Goal: Task Accomplishment & Management: Use online tool/utility

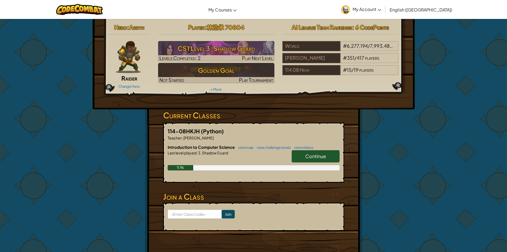
click at [121, 71] on img at bounding box center [129, 57] width 26 height 32
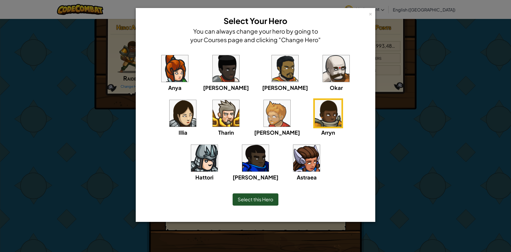
click at [213, 116] on img at bounding box center [226, 113] width 27 height 27
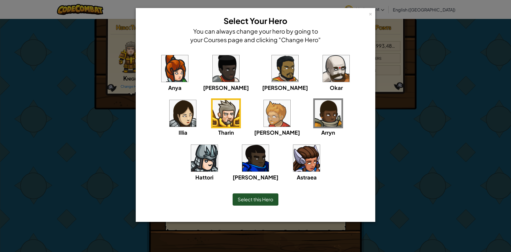
click at [249, 197] on span "Select this Hero" at bounding box center [256, 199] width 36 height 6
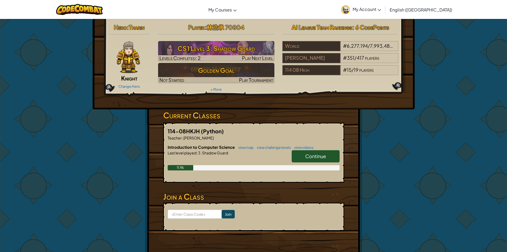
click at [133, 67] on img at bounding box center [128, 57] width 23 height 32
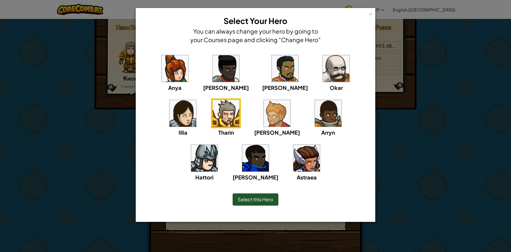
click at [218, 145] on img at bounding box center [204, 158] width 27 height 27
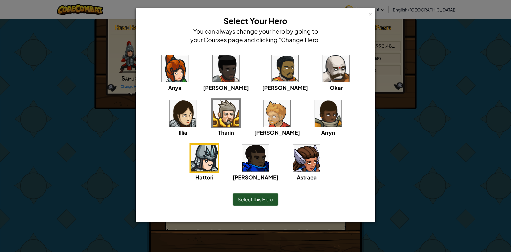
click at [269, 145] on img at bounding box center [255, 158] width 27 height 27
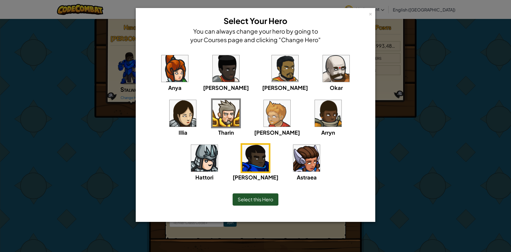
click at [260, 200] on span "Select this Hero" at bounding box center [256, 199] width 36 height 6
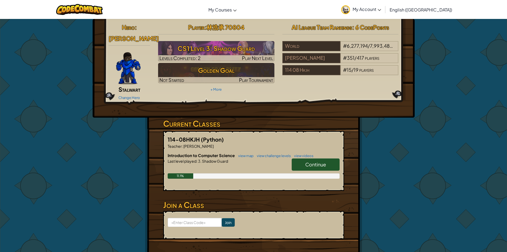
click at [306, 161] on span "Continue" at bounding box center [316, 164] width 21 height 6
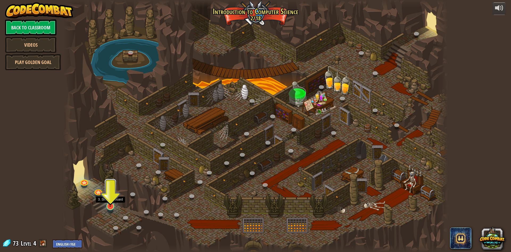
click at [110, 201] on img at bounding box center [110, 195] width 10 height 24
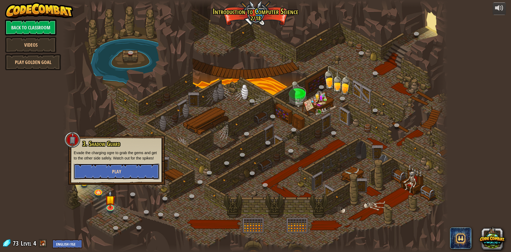
click at [112, 170] on span "Play" at bounding box center [116, 171] width 9 height 7
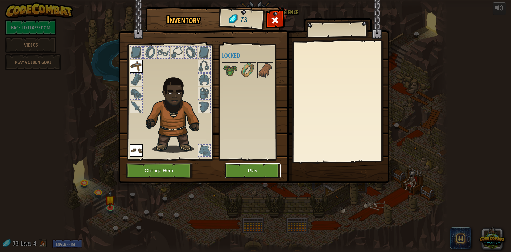
click at [232, 176] on button "Play" at bounding box center [253, 170] width 56 height 15
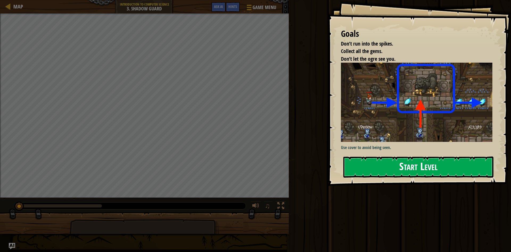
click at [458, 176] on button "Start Level" at bounding box center [419, 166] width 150 height 21
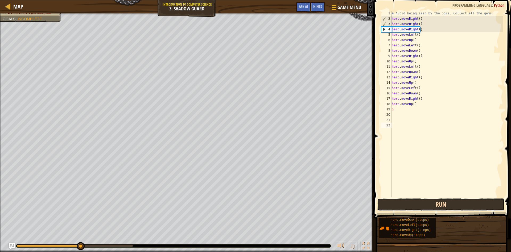
click at [469, 205] on button "Run" at bounding box center [441, 204] width 127 height 12
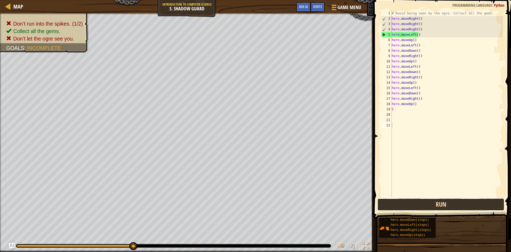
click at [459, 204] on button "Run" at bounding box center [441, 204] width 127 height 12
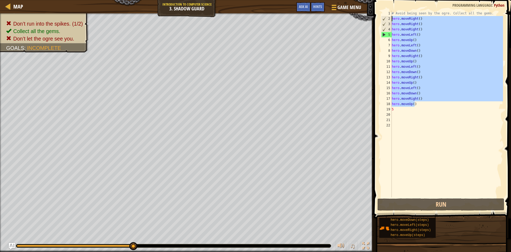
drag, startPoint x: 417, startPoint y: 104, endPoint x: 388, endPoint y: 19, distance: 89.5
click at [388, 19] on div "1 2 3 4 5 6 7 8 9 10 11 12 13 14 15 16 17 18 19 20 21 22 # Avoid being seen by …" at bounding box center [441, 104] width 123 height 186
type textarea "hero.moveRight() hero.moveRight()"
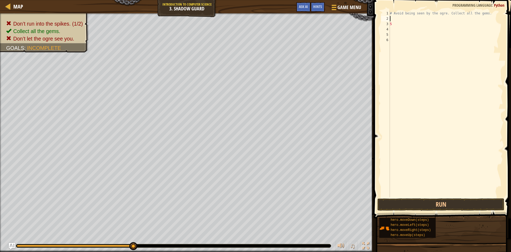
click at [392, 25] on div "# Avoid being seen by the ogre. Collect all the gems. 5" at bounding box center [446, 109] width 114 height 197
type textarea "5"
click at [399, 19] on div "# Avoid being seen by the ogre. Collect all the gems." at bounding box center [446, 109] width 114 height 197
type textarea "h"
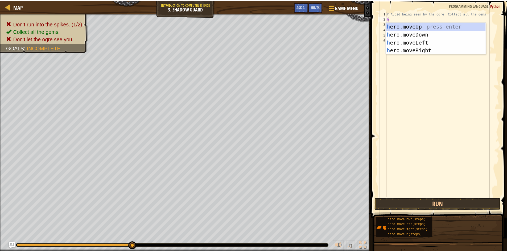
scroll to position [2, 0]
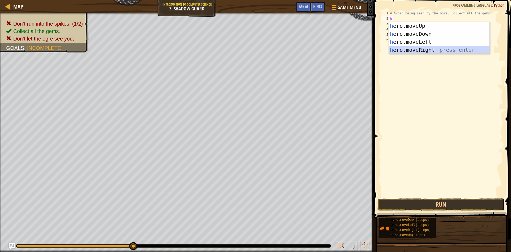
click at [431, 50] on div "h ero.moveUp press enter h ero.moveDown press enter h ero.moveLeft press enter …" at bounding box center [439, 46] width 101 height 48
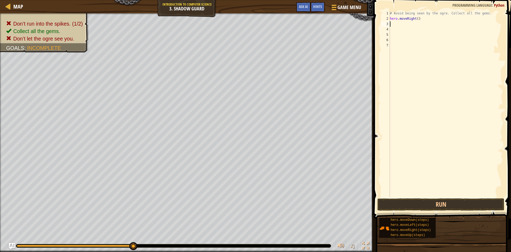
type textarea "h"
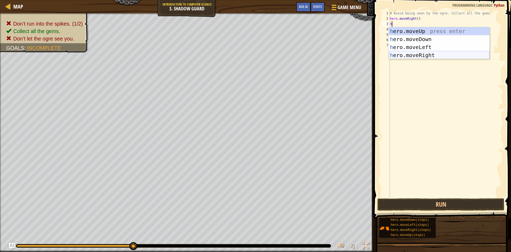
click at [432, 53] on div "h ero.moveUp press enter h ero.moveDown press enter h ero.moveLeft press enter …" at bounding box center [439, 51] width 101 height 48
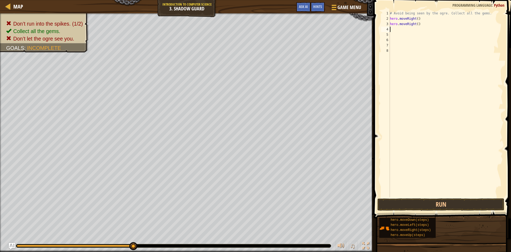
type textarea "h"
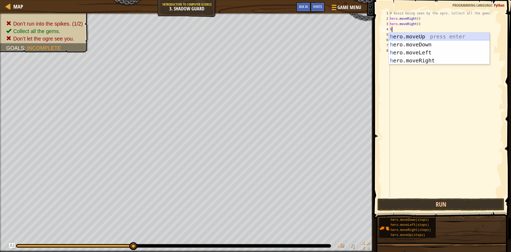
click at [431, 34] on div "h ero.moveUp press enter h ero.moveDown press enter h ero.moveLeft press enter …" at bounding box center [439, 56] width 101 height 48
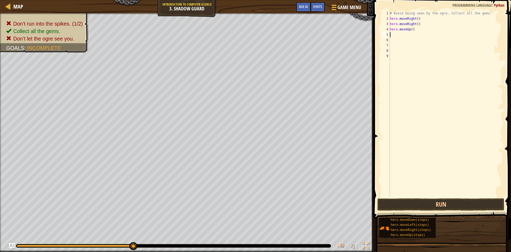
type textarea "h"
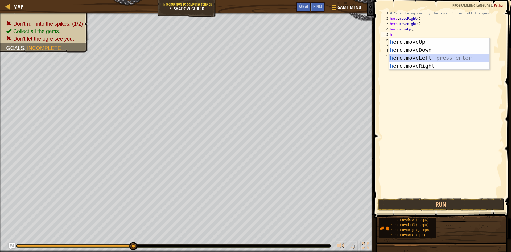
click at [417, 55] on div "h ero.moveUp press enter h ero.moveDown press enter h ero.moveLeft press enter …" at bounding box center [439, 62] width 101 height 48
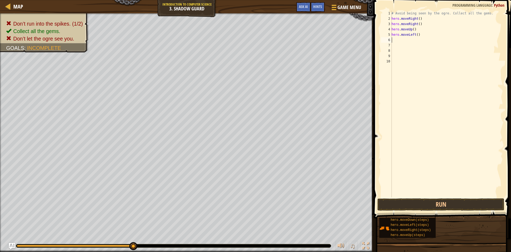
type textarea "h"
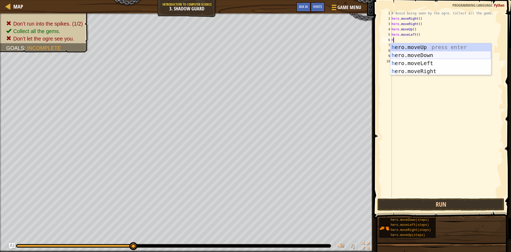
click at [416, 52] on div "h ero.moveUp press enter h ero.moveDown press enter h ero.moveLeft press enter …" at bounding box center [441, 67] width 101 height 48
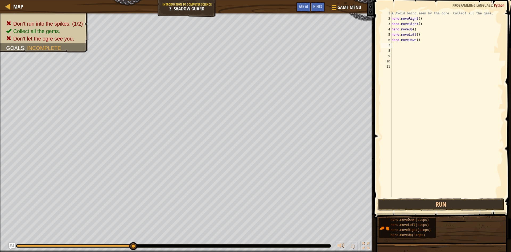
type textarea "h"
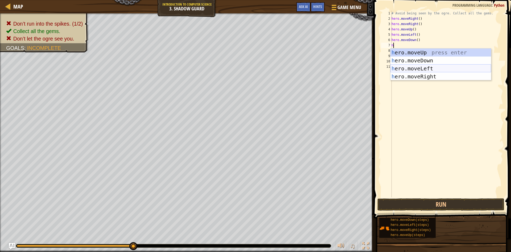
click at [424, 70] on div "h ero.moveUp press enter h ero.moveDown press enter h ero.moveLeft press enter …" at bounding box center [441, 72] width 101 height 48
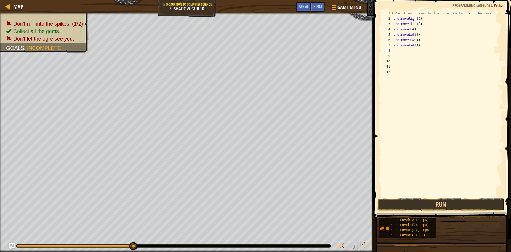
type textarea "h"
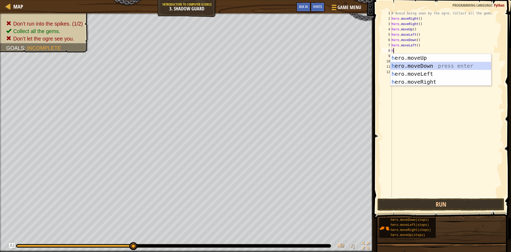
click at [421, 67] on div "h ero.moveUp press enter h ero.moveDown press enter h ero.moveLeft press enter …" at bounding box center [441, 78] width 101 height 48
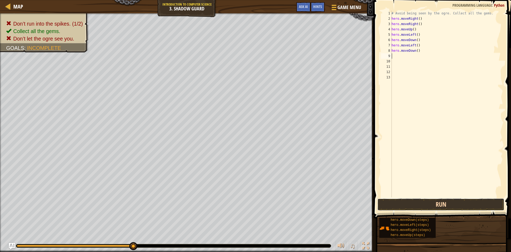
click at [401, 204] on button "Run" at bounding box center [441, 204] width 127 height 12
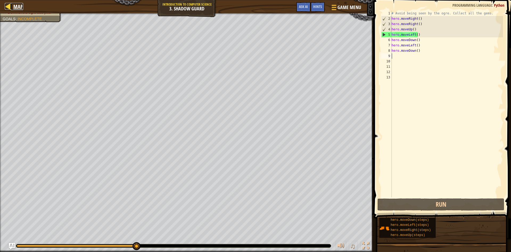
click at [16, 9] on span "Map" at bounding box center [18, 6] width 10 height 7
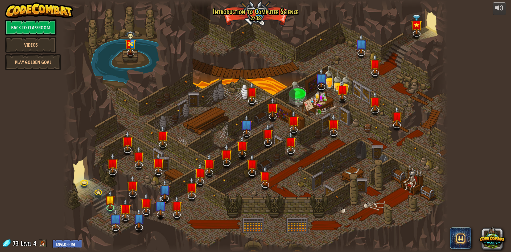
click at [23, 8] on img at bounding box center [39, 10] width 68 height 16
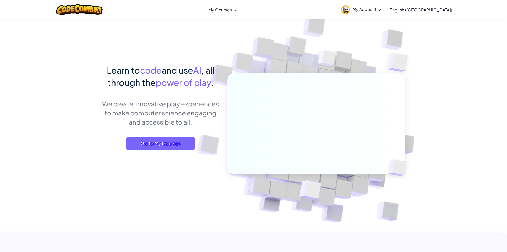
click at [381, 10] on span "My Account" at bounding box center [367, 9] width 29 height 6
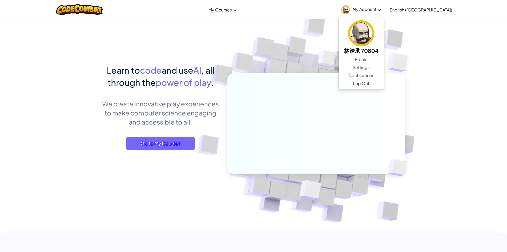
scroll to position [220, 0]
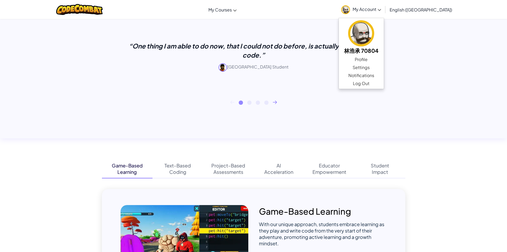
click at [381, 10] on span "My Account" at bounding box center [367, 9] width 29 height 6
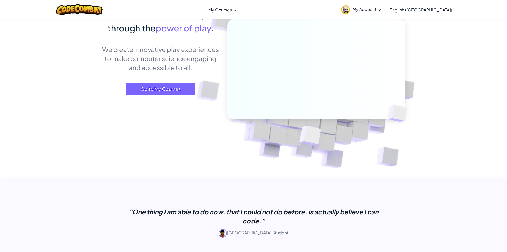
scroll to position [0, 0]
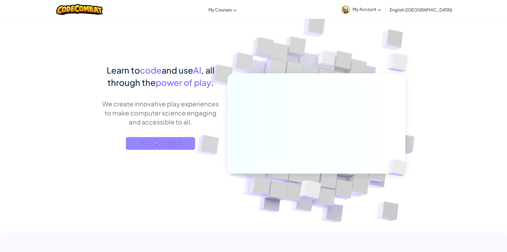
click at [161, 148] on span "Go to My Courses" at bounding box center [160, 143] width 69 height 13
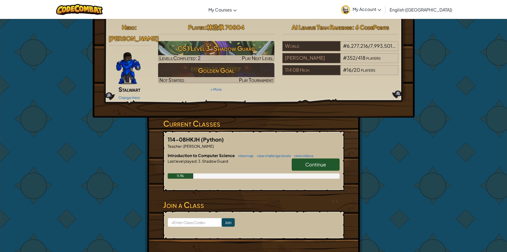
click at [129, 64] on img at bounding box center [128, 68] width 25 height 32
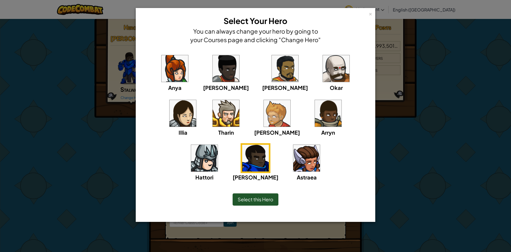
click at [213, 118] on img at bounding box center [226, 113] width 27 height 27
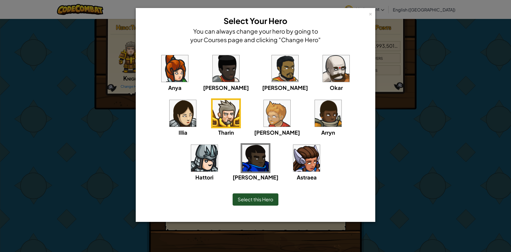
click at [323, 66] on img at bounding box center [336, 68] width 27 height 27
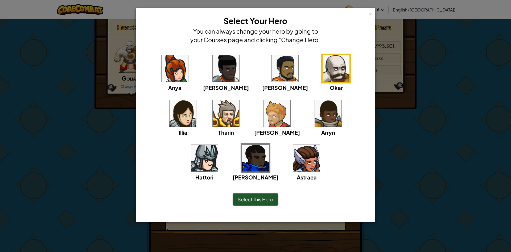
click at [267, 195] on div "Select this Hero" at bounding box center [256, 199] width 46 height 12
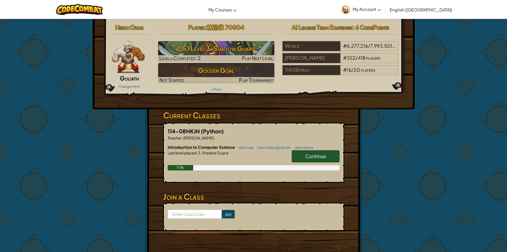
click at [307, 157] on span "Continue" at bounding box center [316, 156] width 21 height 6
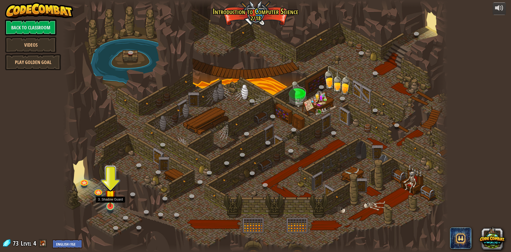
click at [108, 198] on img at bounding box center [110, 195] width 10 height 24
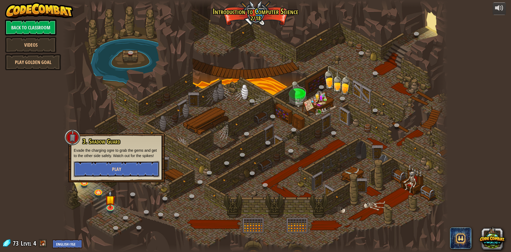
click at [124, 171] on button "Play" at bounding box center [117, 169] width 86 height 16
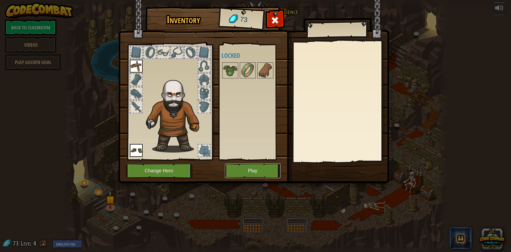
click at [259, 174] on button "Play" at bounding box center [253, 170] width 56 height 15
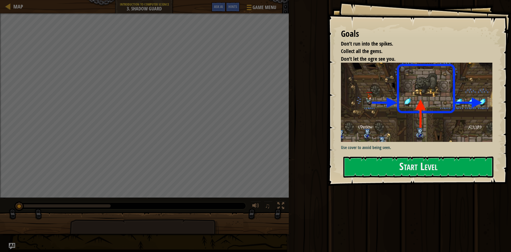
click at [445, 165] on div "Goals Don’t run into the spikes. Collect all the gems. Don’t let the ogre see y…" at bounding box center [420, 93] width 184 height 186
click at [445, 165] on button "Start Level" at bounding box center [419, 166] width 150 height 21
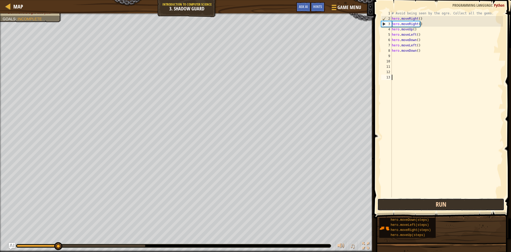
click at [407, 201] on button "Run" at bounding box center [441, 204] width 127 height 12
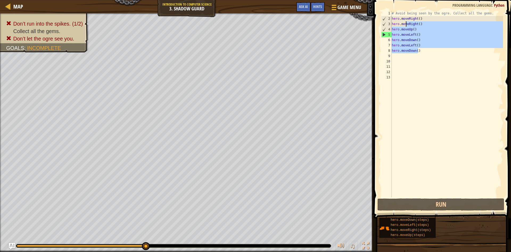
type textarea "hero.moveRight() hero.moveUp()"
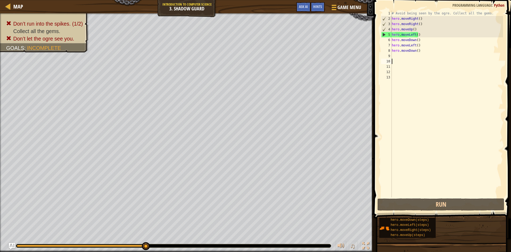
drag, startPoint x: 407, startPoint y: 22, endPoint x: 428, endPoint y: 62, distance: 45.0
click at [428, 62] on div "# Avoid being seen by the ogre. Collect all the gems. hero . moveRight ( ) hero…" at bounding box center [447, 109] width 112 height 197
drag, startPoint x: 428, startPoint y: 58, endPoint x: 406, endPoint y: 41, distance: 28.1
click at [406, 41] on div "# Avoid being seen by the ogre. Collect all the gems. hero . moveRight ( ) hero…" at bounding box center [447, 109] width 112 height 197
type textarea "hero.moveDown() hero.moveLeft()"
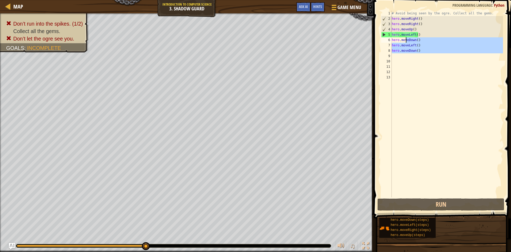
click at [425, 58] on div "# Avoid being seen by the ogre. Collect all the gems. hero . moveRight ( ) hero…" at bounding box center [447, 104] width 112 height 186
drag, startPoint x: 426, startPoint y: 55, endPoint x: 373, endPoint y: 31, distance: 57.9
click at [373, 31] on div "1 2 3 4 5 6 7 8 9 10 11 12 13 # Avoid being seen by the ogre. Collect all the g…" at bounding box center [441, 120] width 139 height 234
type textarea "hero.moveUp() hero.moveLeft()"
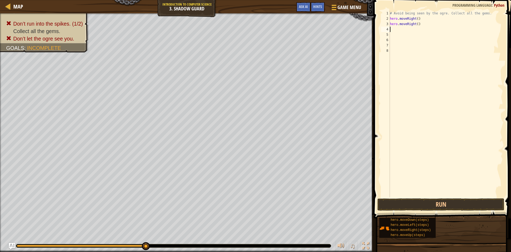
type textarea "h"
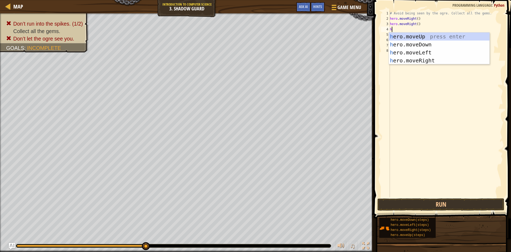
scroll to position [2, 0]
click at [406, 56] on div "h ero.moveUp press enter h ero.moveDown press enter h ero.moveLeft press enter …" at bounding box center [439, 56] width 101 height 48
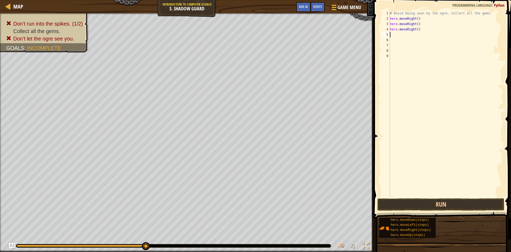
type textarea "h"
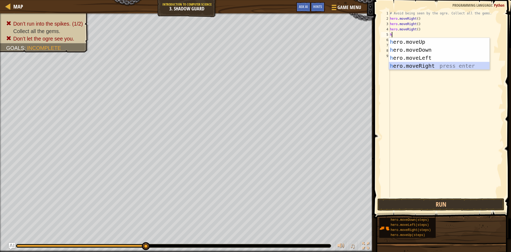
click at [406, 64] on div "h ero.moveUp press enter h ero.moveDown press enter h ero.moveLeft press enter …" at bounding box center [439, 62] width 101 height 48
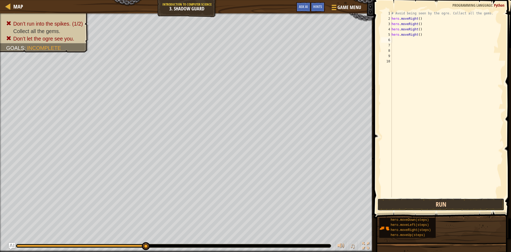
click at [433, 205] on button "Run" at bounding box center [441, 204] width 127 height 12
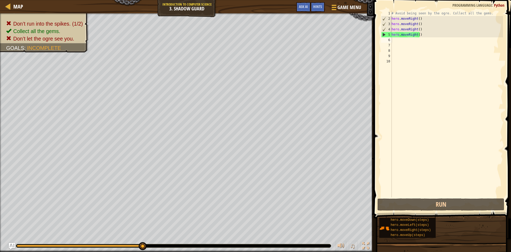
click at [380, 38] on span at bounding box center [443, 102] width 142 height 234
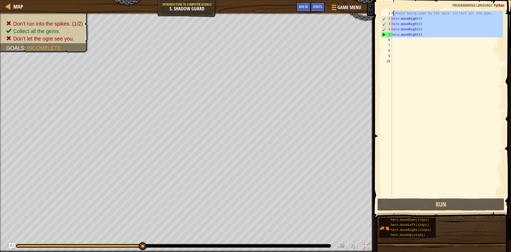
drag, startPoint x: 395, startPoint y: 41, endPoint x: 395, endPoint y: 14, distance: 27.7
click at [395, 14] on div "# Avoid being seen by the ogre. Collect all the gems. hero . moveRight ( ) hero…" at bounding box center [447, 109] width 113 height 197
type textarea "#"
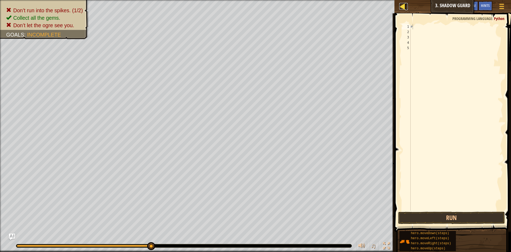
click at [407, 8] on link "Map" at bounding box center [406, 6] width 3 height 7
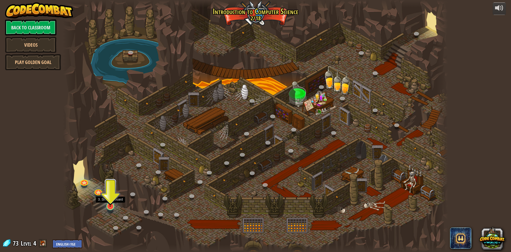
click at [113, 197] on img at bounding box center [110, 195] width 10 height 24
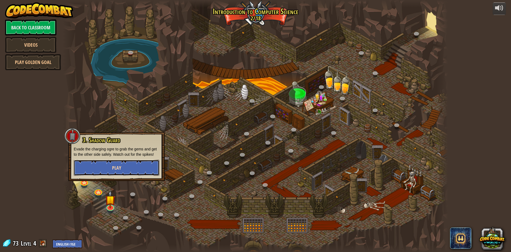
drag, startPoint x: 139, startPoint y: 172, endPoint x: 143, endPoint y: 170, distance: 3.6
click at [143, 170] on button "Play" at bounding box center [117, 168] width 86 height 16
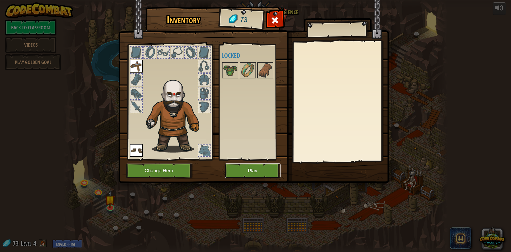
click at [235, 173] on button "Play" at bounding box center [253, 170] width 56 height 15
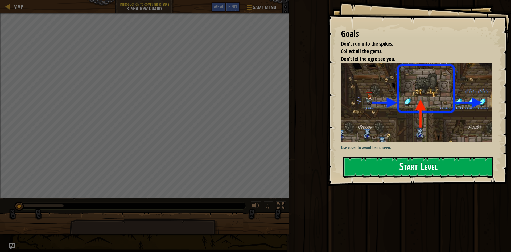
click at [456, 117] on div "Goals Don’t run into the spikes. Collect all the gems. Don’t let the ogre see y…" at bounding box center [420, 93] width 184 height 186
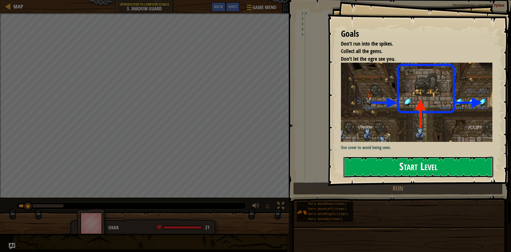
click at [464, 177] on button "Start Level" at bounding box center [419, 166] width 150 height 21
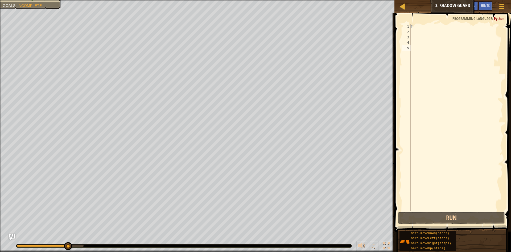
click at [421, 34] on div "#" at bounding box center [456, 122] width 93 height 197
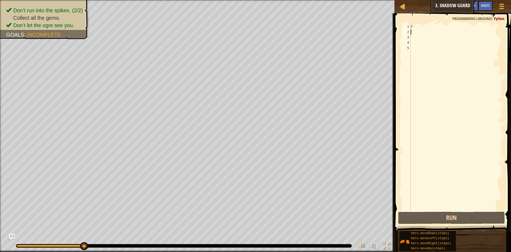
type textarea "h"
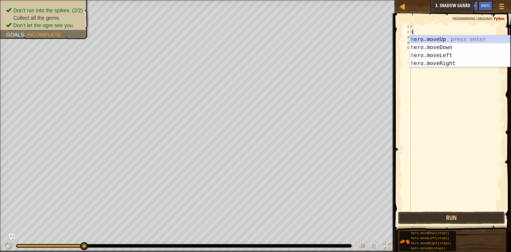
scroll to position [2, 0]
click at [430, 63] on div "h ero.moveUp press enter h ero.moveDown press enter h ero.moveLeft press enter …" at bounding box center [460, 59] width 101 height 48
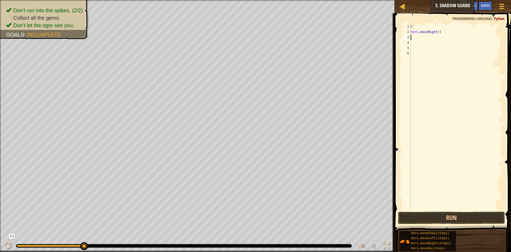
type textarea "h"
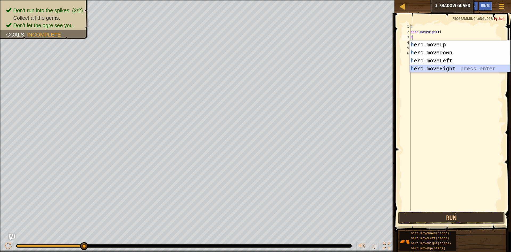
click at [446, 69] on div "h ero.moveUp press enter h ero.moveDown press enter h ero.moveLeft press enter …" at bounding box center [460, 64] width 101 height 48
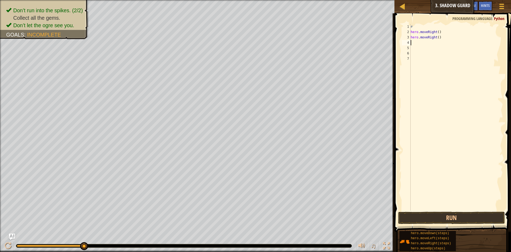
type textarea "h"
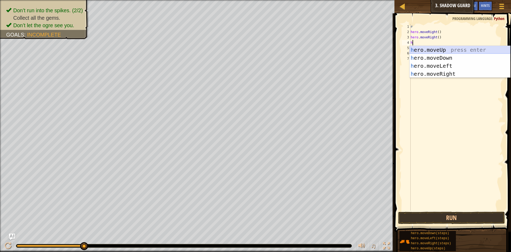
click at [452, 47] on div "h ero.moveUp press enter h ero.moveDown press enter h ero.moveLeft press enter …" at bounding box center [460, 70] width 101 height 48
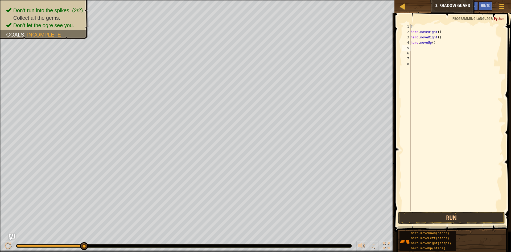
type textarea "h"
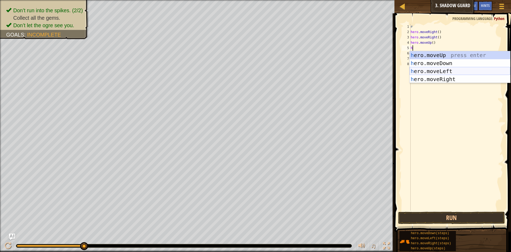
click at [441, 68] on div "h ero.moveUp press enter h ero.moveDown press enter h ero.moveLeft press enter …" at bounding box center [460, 75] width 101 height 48
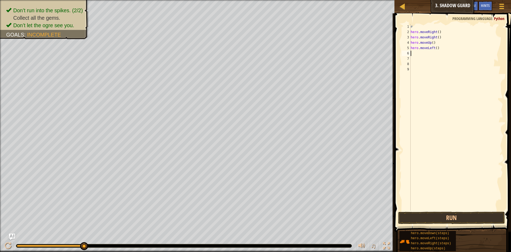
type textarea "h"
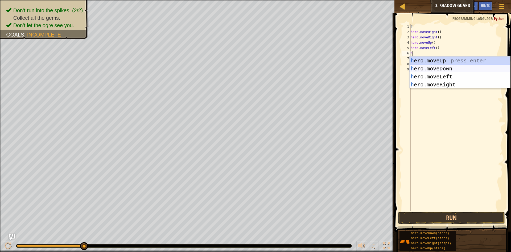
click at [449, 70] on div "h ero.moveUp press enter h ero.moveDown press enter h ero.moveLeft press enter …" at bounding box center [460, 80] width 101 height 48
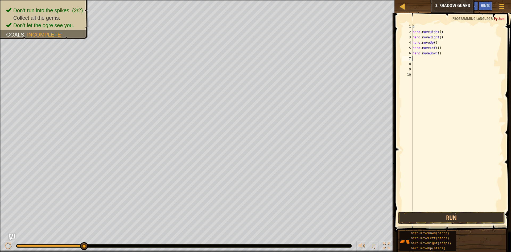
type textarea "h"
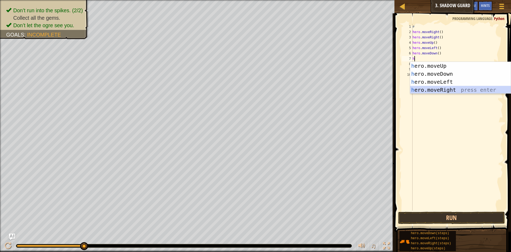
click at [449, 87] on div "h ero.moveUp press enter h ero.moveDown press enter h ero.moveLeft press enter …" at bounding box center [460, 86] width 101 height 48
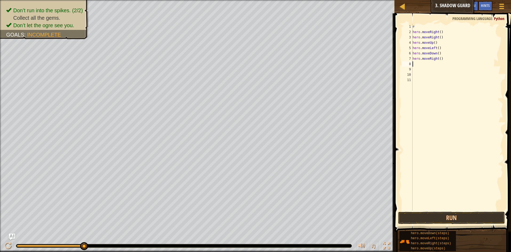
type textarea "h"
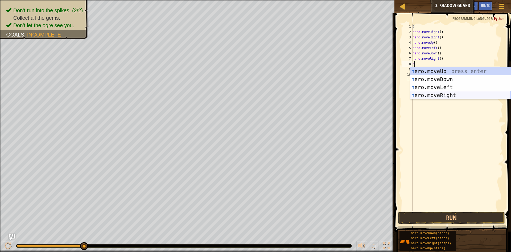
click at [448, 93] on div "h ero.moveUp press enter h ero.moveDown press enter h ero.moveLeft press enter …" at bounding box center [460, 91] width 101 height 48
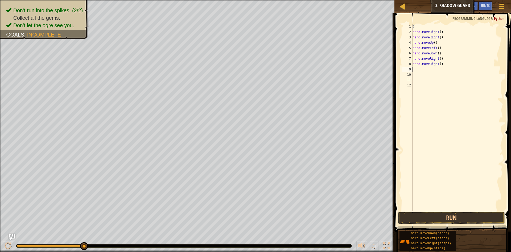
type textarea "h"
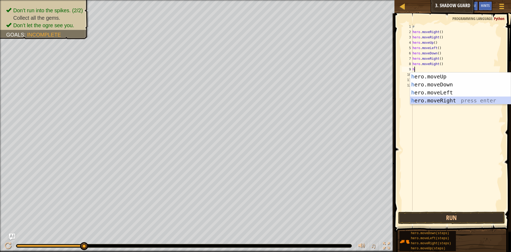
click at [440, 101] on div "h ero.moveUp press enter h ero.moveDown press enter h ero.moveLeft press enter …" at bounding box center [460, 96] width 101 height 48
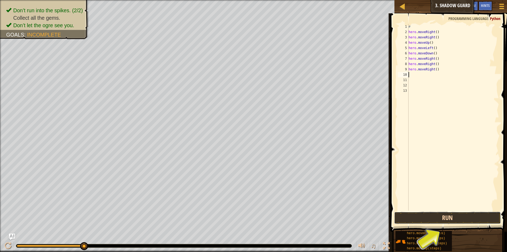
click at [449, 215] on button "Run" at bounding box center [448, 218] width 107 height 12
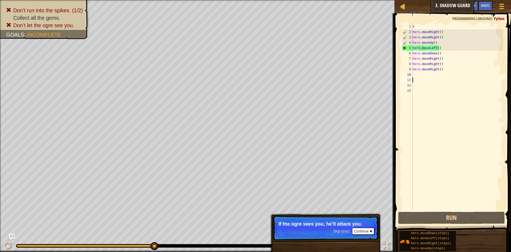
drag, startPoint x: 448, startPoint y: 72, endPoint x: 424, endPoint y: 77, distance: 25.0
click at [424, 77] on div "# hero . moveRight ( ) hero . moveRight ( ) hero . moveUp ( ) hero . moveLeft (…" at bounding box center [458, 122] width 92 height 197
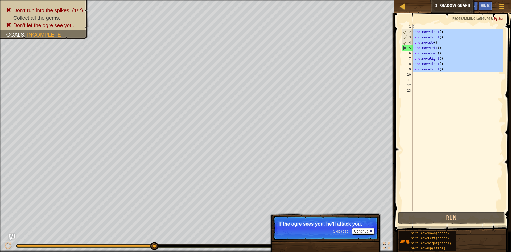
drag, startPoint x: 424, startPoint y: 77, endPoint x: 410, endPoint y: 30, distance: 49.3
click at [410, 30] on div "1 2 3 4 5 6 7 8 9 10 11 12 13 # hero . moveRight ( ) hero . moveRight ( ) hero …" at bounding box center [452, 117] width 102 height 186
type textarea "hero.moveRight() hero.moveRight()"
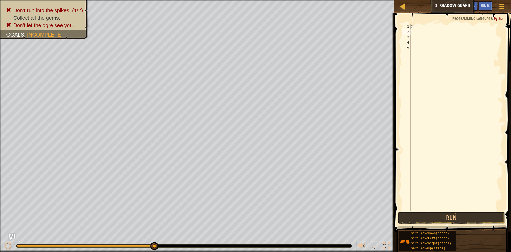
type textarea "h"
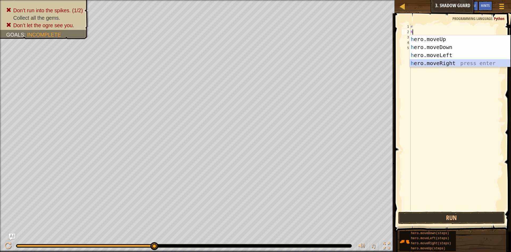
click at [450, 60] on div "h ero.moveUp press enter h ero.moveDown press enter h ero.moveLeft press enter …" at bounding box center [460, 59] width 101 height 48
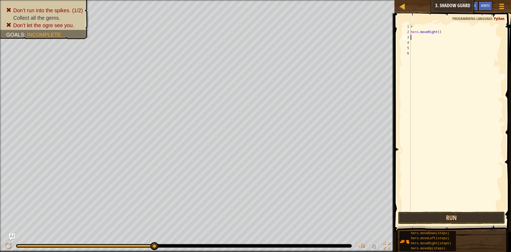
type textarea "h"
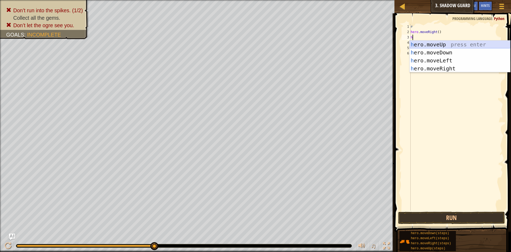
click at [446, 45] on div "h ero.moveUp press enter h ero.moveDown press enter h ero.moveLeft press enter …" at bounding box center [460, 64] width 101 height 48
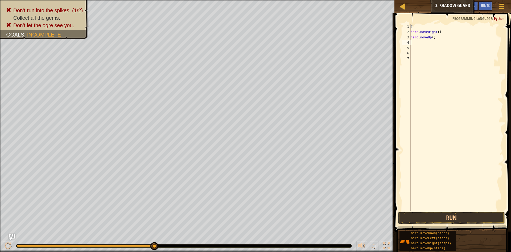
type textarea "h"
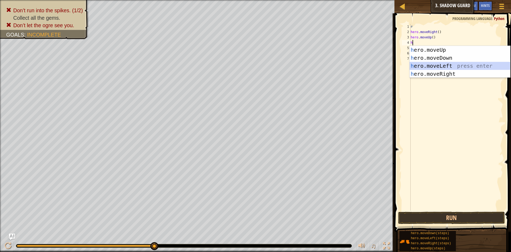
click at [450, 68] on div "h ero.moveUp press enter h ero.moveDown press enter h ero.moveLeft press enter …" at bounding box center [460, 70] width 101 height 48
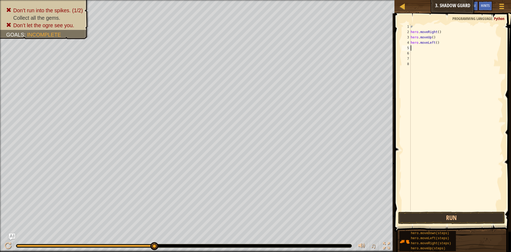
type textarea "h"
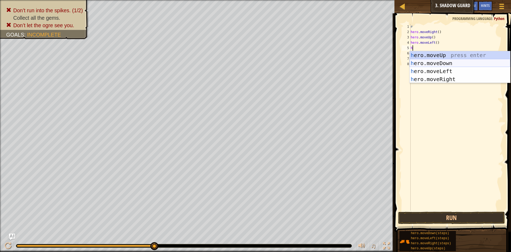
click at [454, 62] on div "h ero.moveUp press enter h ero.moveDown press enter h ero.moveLeft press enter …" at bounding box center [460, 75] width 101 height 48
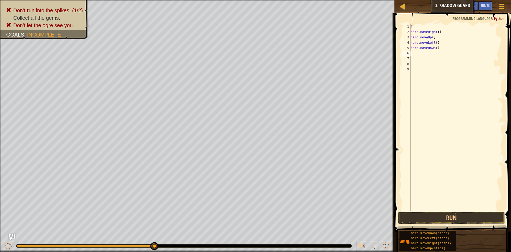
type textarea "h"
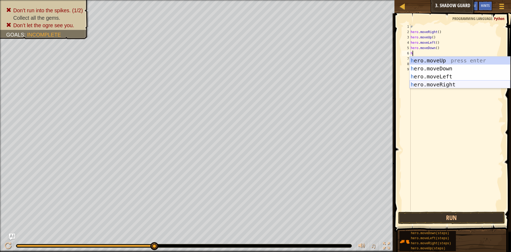
click at [450, 84] on div "h ero.moveUp press enter h ero.moveDown press enter h ero.moveLeft press enter …" at bounding box center [460, 80] width 101 height 48
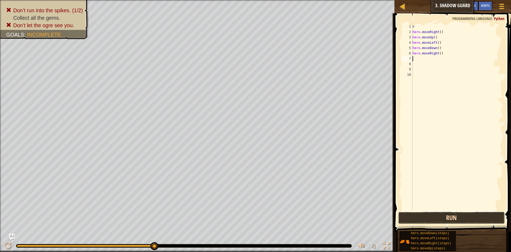
click at [419, 217] on button "Run" at bounding box center [452, 218] width 107 height 12
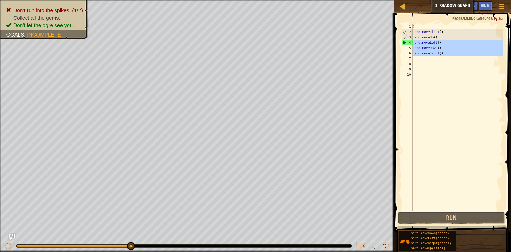
drag, startPoint x: 445, startPoint y: 56, endPoint x: 411, endPoint y: 41, distance: 36.6
click at [411, 41] on div "1 2 3 4 5 6 7 8 9 10 # hero . moveRight ( ) hero . moveUp ( ) hero . moveLeft (…" at bounding box center [452, 117] width 102 height 186
type textarea "hero.moveLeft() hero.moveDown()"
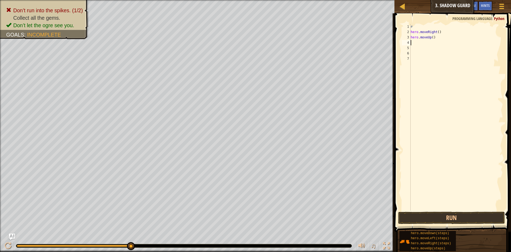
type textarea "h"
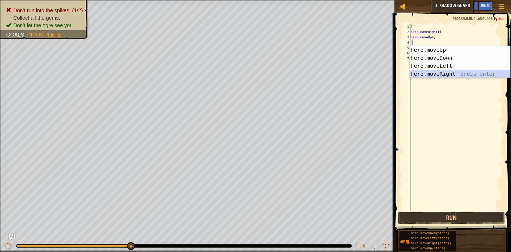
click at [453, 74] on div "h ero.moveUp press enter h ero.moveDown press enter h ero.moveLeft press enter …" at bounding box center [460, 70] width 101 height 48
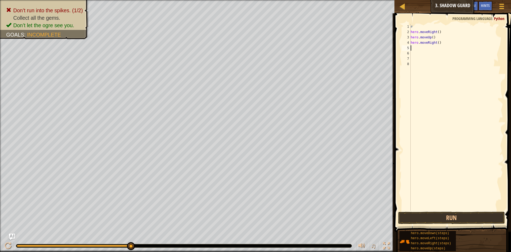
type textarea "h"
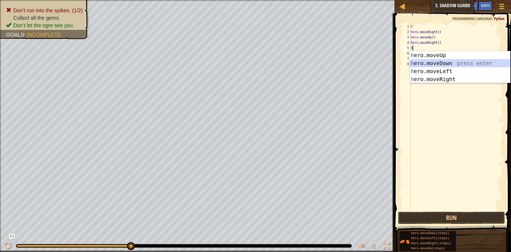
click at [450, 62] on div "h ero.moveUp press enter h ero.moveDown press enter h ero.moveLeft press enter …" at bounding box center [460, 75] width 101 height 48
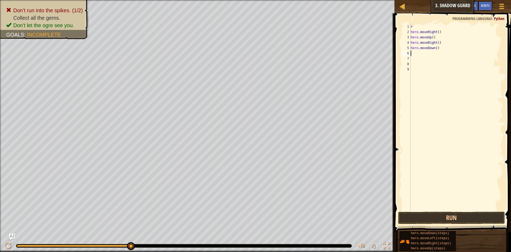
type textarea "h"
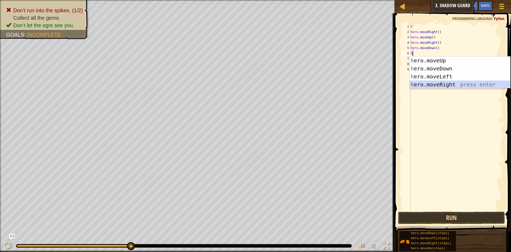
drag, startPoint x: 454, startPoint y: 81, endPoint x: 448, endPoint y: 83, distance: 6.5
click at [452, 82] on div "h ero.moveUp press enter h ero.moveDown press enter h ero.moveLeft press enter …" at bounding box center [460, 80] width 101 height 48
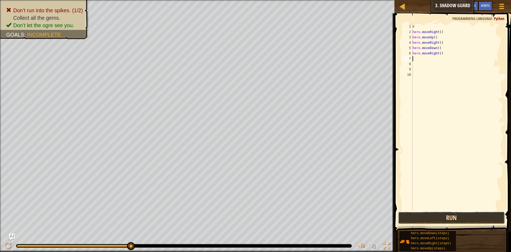
click at [411, 220] on button "Run" at bounding box center [452, 218] width 107 height 12
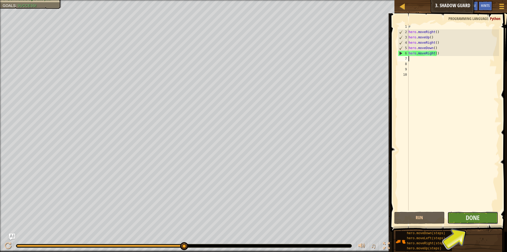
click at [457, 213] on button "Done" at bounding box center [473, 218] width 51 height 12
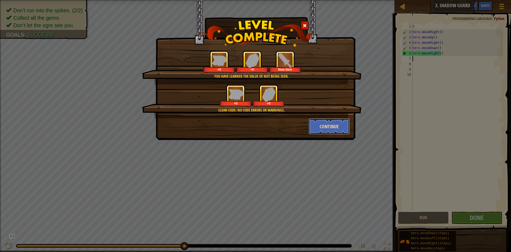
click at [320, 125] on button "Continue" at bounding box center [329, 126] width 41 height 16
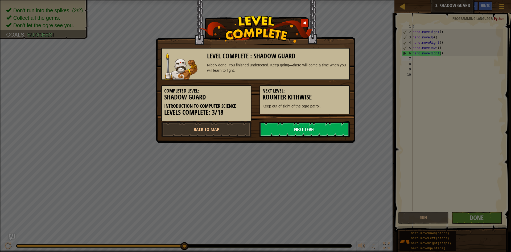
click at [321, 127] on link "Next Level" at bounding box center [305, 129] width 90 height 16
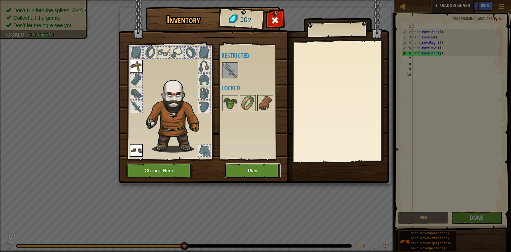
click at [239, 167] on button "Play" at bounding box center [253, 170] width 56 height 15
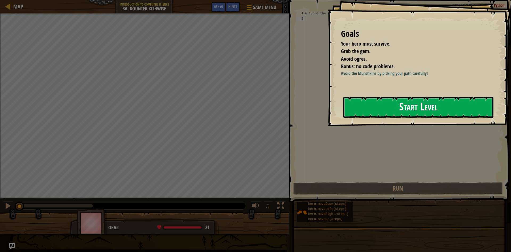
click at [385, 118] on button "Start Level" at bounding box center [419, 107] width 150 height 21
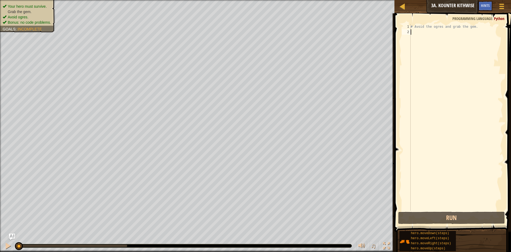
type textarea "h"
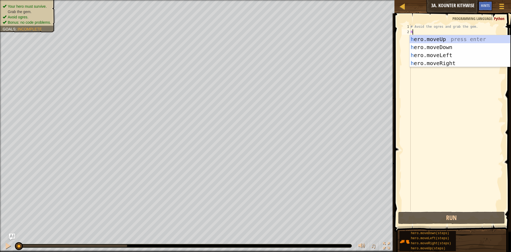
scroll to position [2, 0]
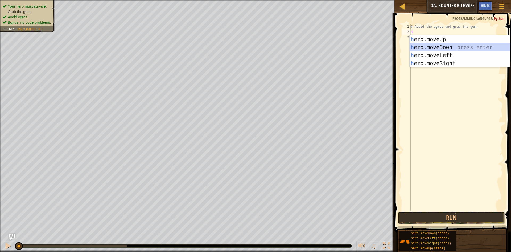
click at [428, 50] on div "h ero.moveUp press enter h ero.moveDown press enter h ero.moveLeft press enter …" at bounding box center [460, 59] width 101 height 48
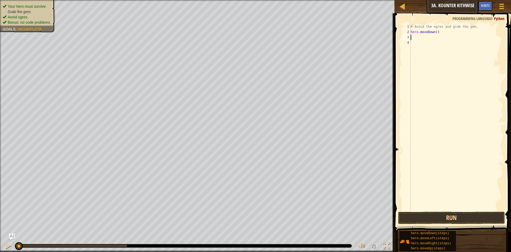
type textarea "h"
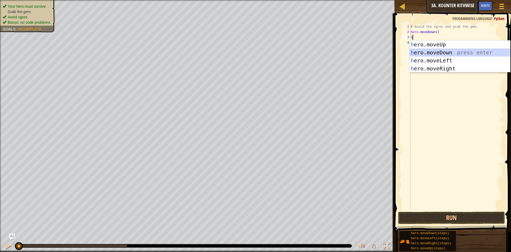
click at [428, 50] on div "h ero.moveUp press enter h ero.moveDown press enter h ero.moveLeft press enter …" at bounding box center [460, 64] width 101 height 48
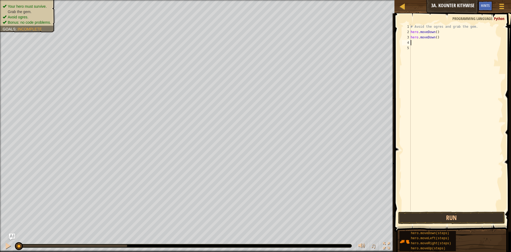
type textarea "h"
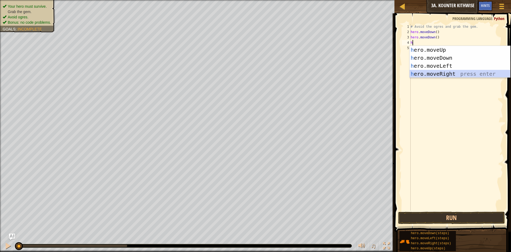
click at [450, 72] on div "h ero.moveUp press enter h ero.moveDown press enter h ero.moveLeft press enter …" at bounding box center [460, 70] width 101 height 48
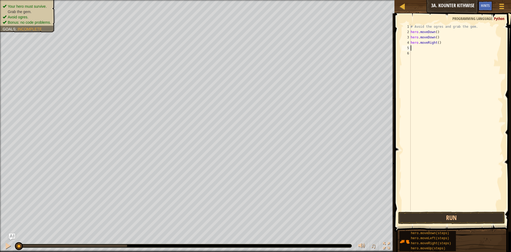
type textarea "h"
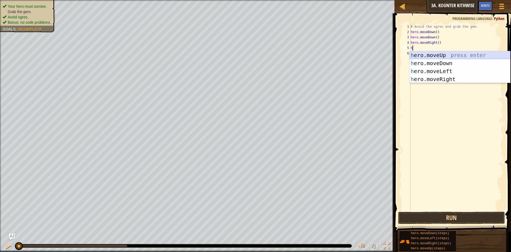
click at [449, 56] on div "h ero.moveUp press enter h ero.moveDown press enter h ero.moveLeft press enter …" at bounding box center [460, 75] width 101 height 48
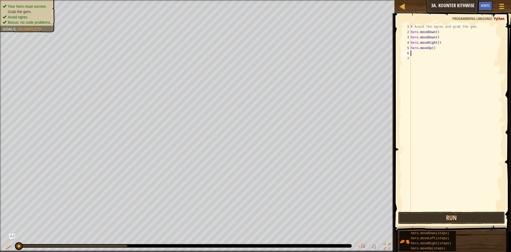
type textarea "h"
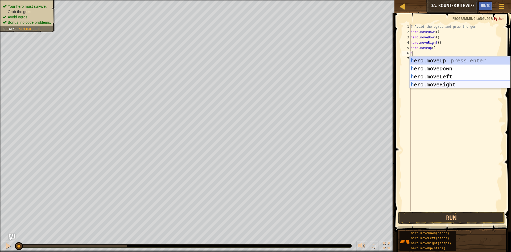
click at [442, 83] on div "h ero.moveUp press enter h ero.moveDown press enter h ero.moveLeft press enter …" at bounding box center [460, 80] width 101 height 48
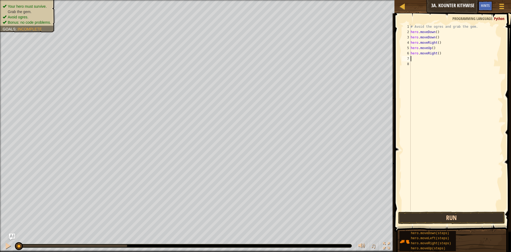
click at [436, 218] on div "1 2 3 4 5 6 7 8 # Avoid the ogres and grab the gem. hero . moveDown ( ) hero . …" at bounding box center [452, 133] width 118 height 234
click at [437, 214] on button "Run" at bounding box center [452, 218] width 107 height 12
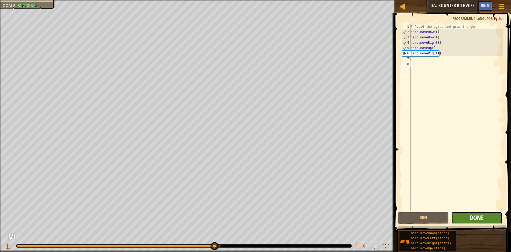
click at [475, 221] on span "Done" at bounding box center [477, 217] width 14 height 9
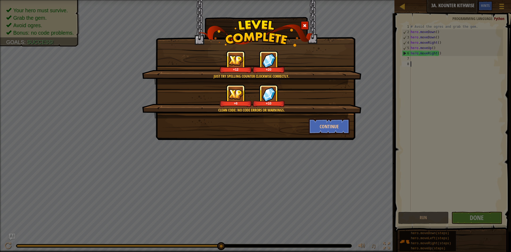
type textarea "e"
